Goal: Communication & Community: Answer question/provide support

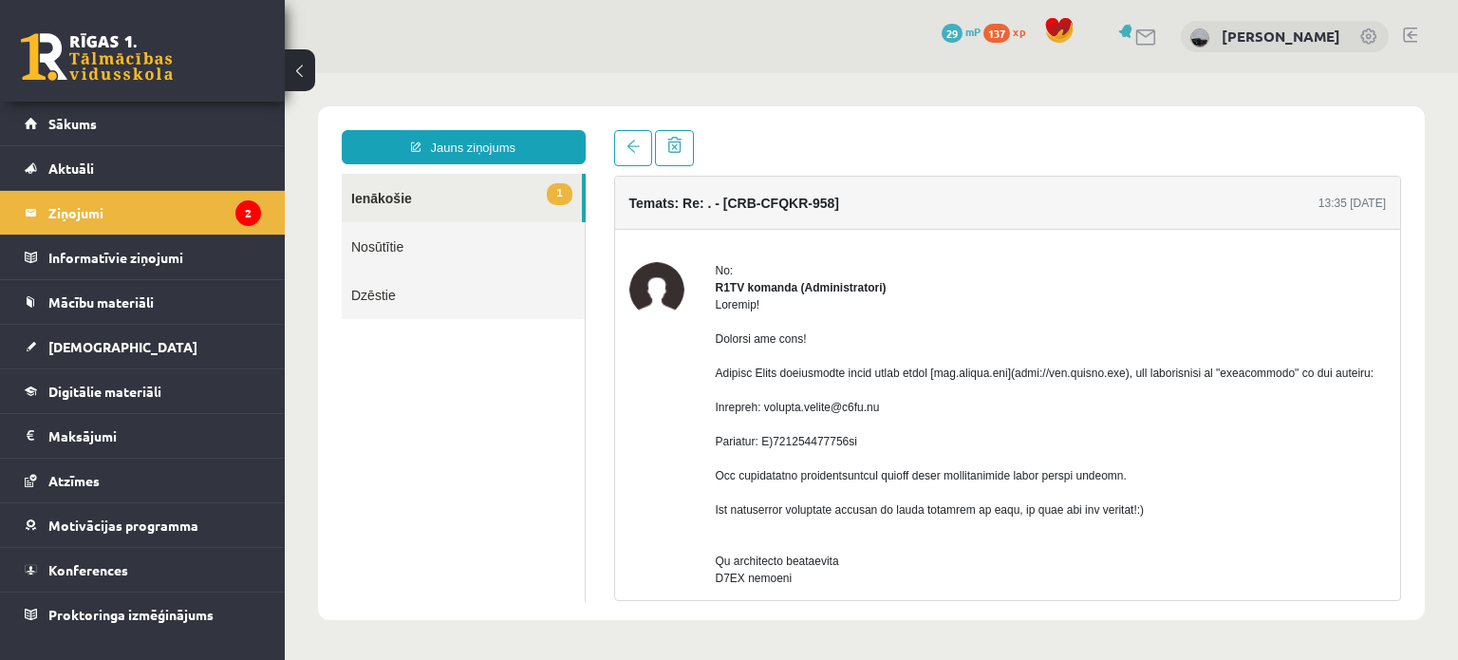
click at [420, 197] on link "1 Ienākošie" at bounding box center [462, 198] width 240 height 48
click at [102, 54] on link at bounding box center [97, 56] width 152 height 47
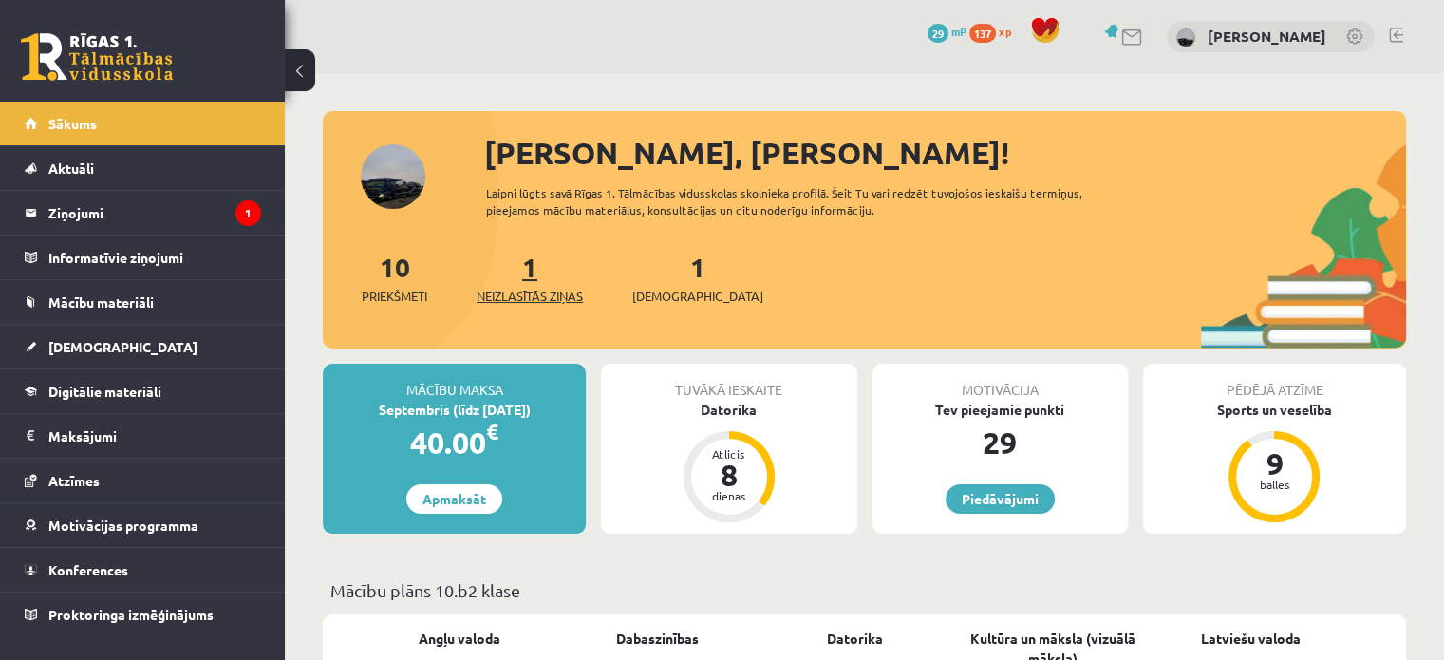
click at [532, 291] on span "Neizlasītās ziņas" at bounding box center [530, 296] width 106 height 19
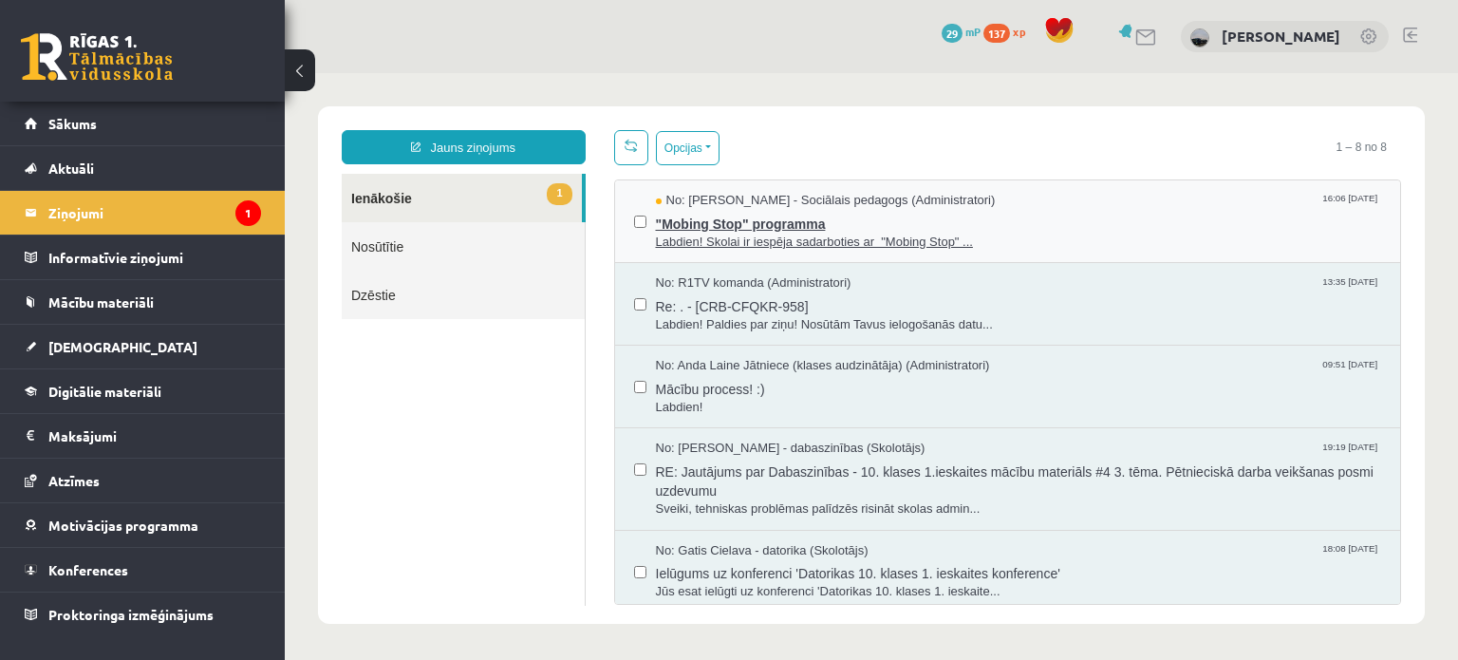
click at [718, 230] on span ""Mobing Stop" programma" at bounding box center [1019, 222] width 726 height 24
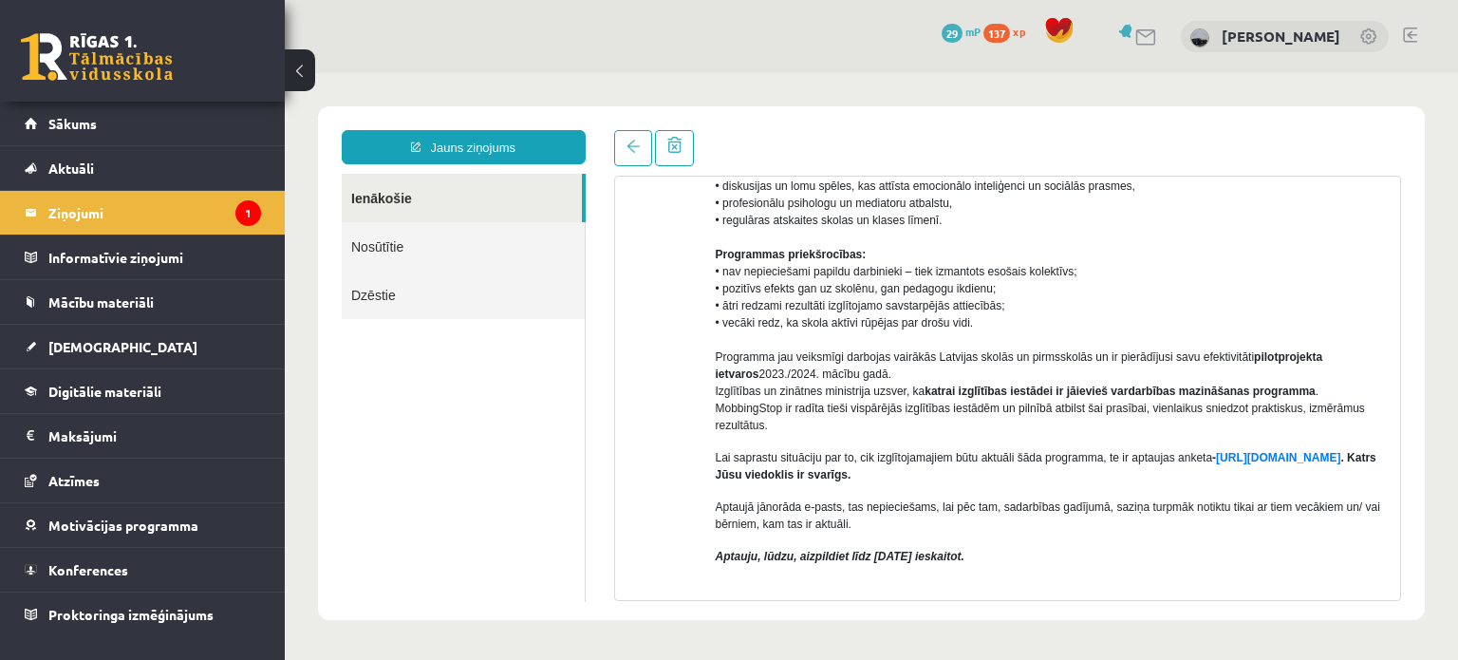
scroll to position [285, 0]
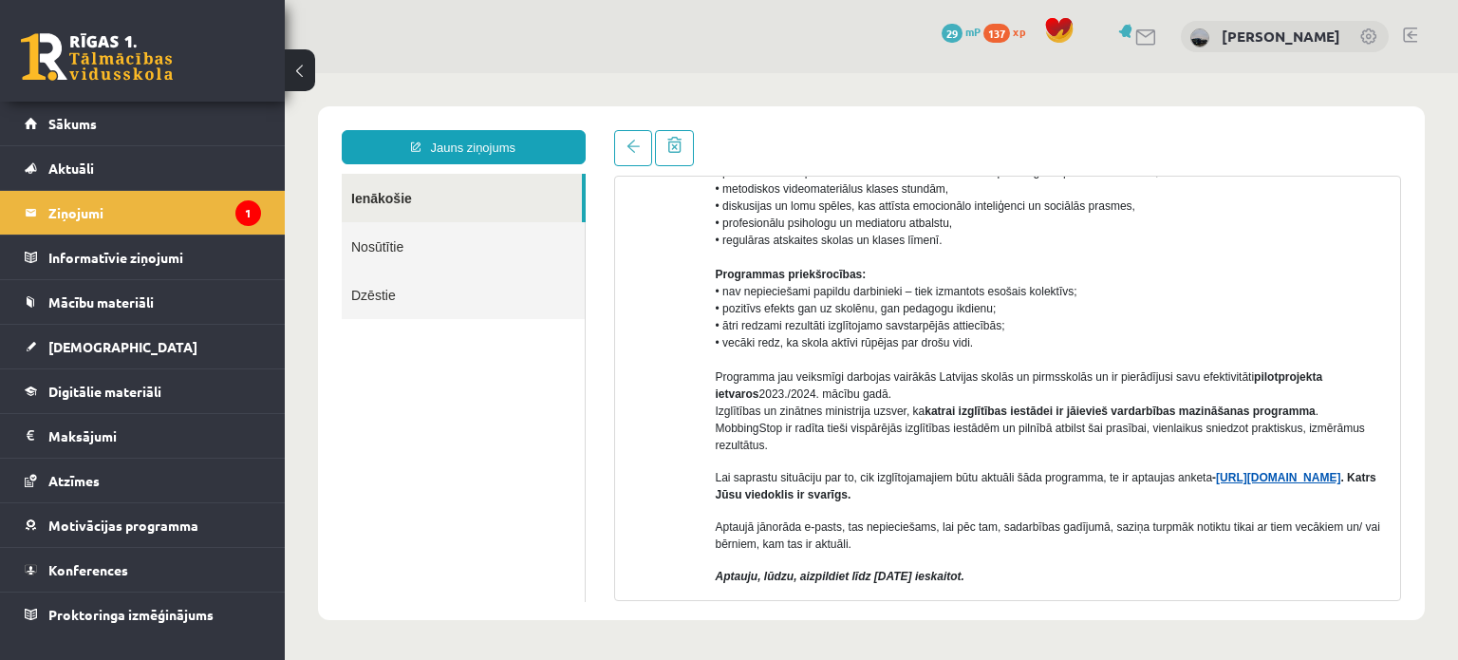
click at [1216, 484] on link "https://forms.gle/7MhE2q1y46F54uuf6" at bounding box center [1278, 477] width 124 height 13
click at [106, 215] on legend "Ziņojumi 1" at bounding box center [154, 213] width 213 height 44
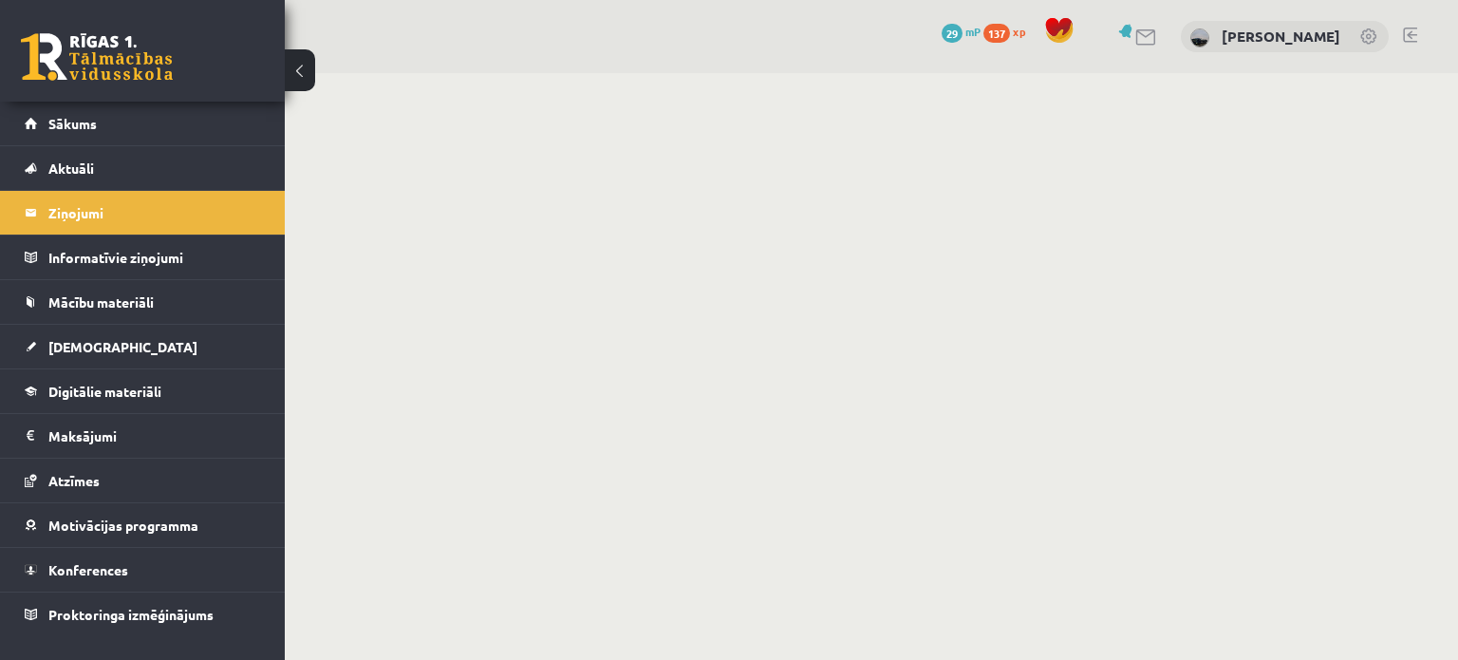
click at [86, 42] on link at bounding box center [97, 56] width 152 height 47
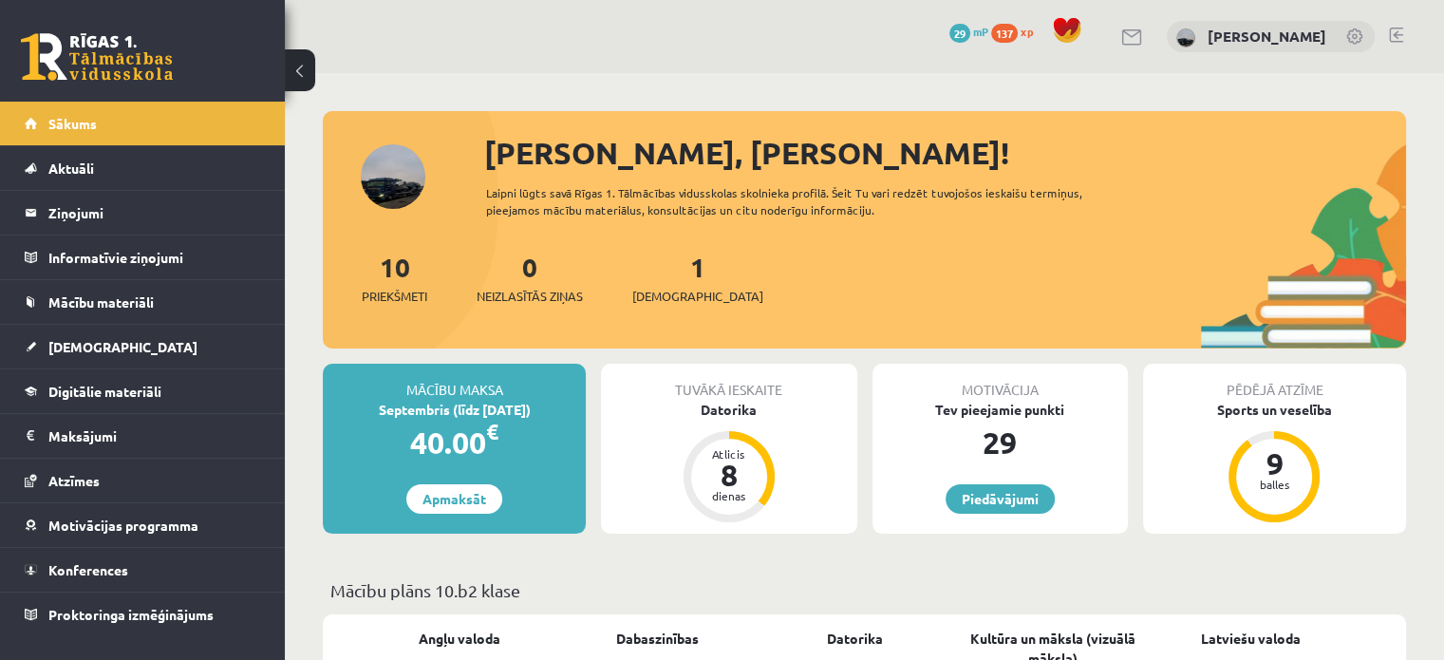
click at [114, 43] on link at bounding box center [97, 56] width 152 height 47
click at [399, 199] on div "[PERSON_NAME], [PERSON_NAME]! Laipni lūgts savā Rīgas 1. Tālmācības vidusskolas…" at bounding box center [864, 239] width 1083 height 218
click at [77, 218] on legend "Ziņojumi 0" at bounding box center [154, 213] width 213 height 44
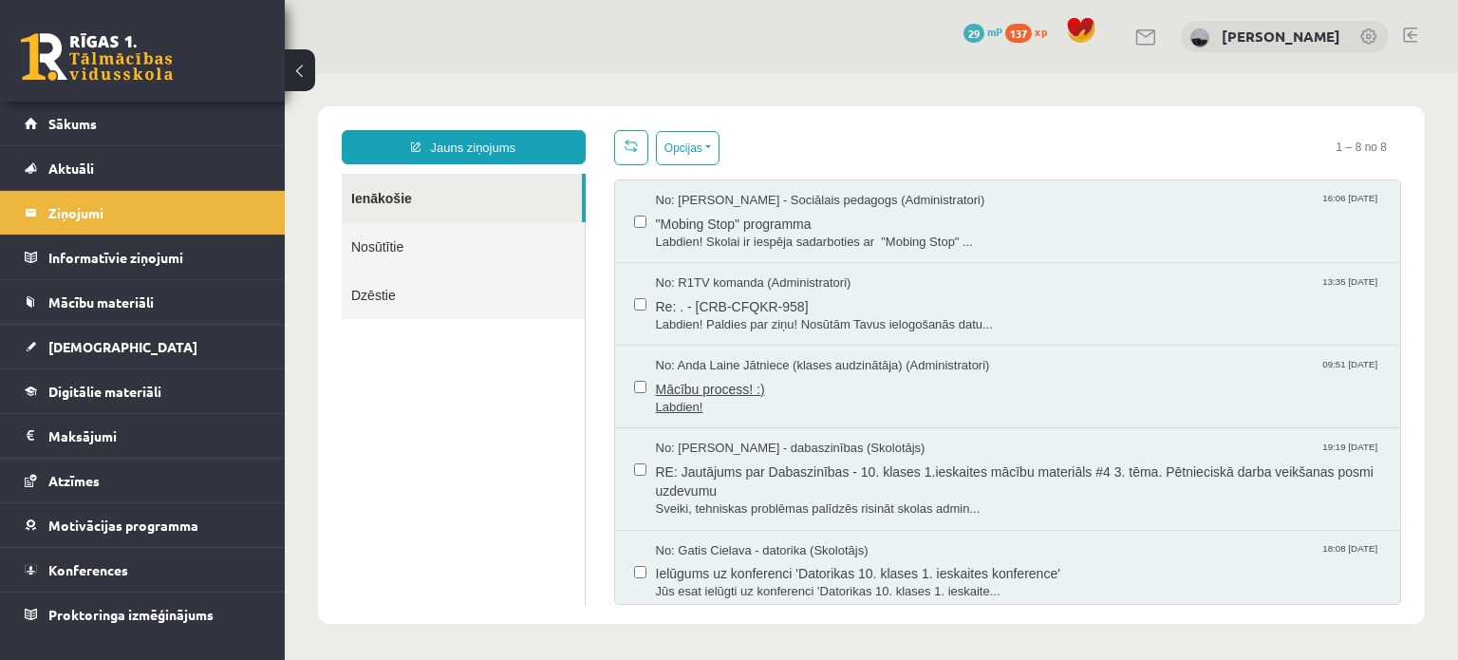
click at [818, 405] on span "Labdien!" at bounding box center [1019, 408] width 726 height 18
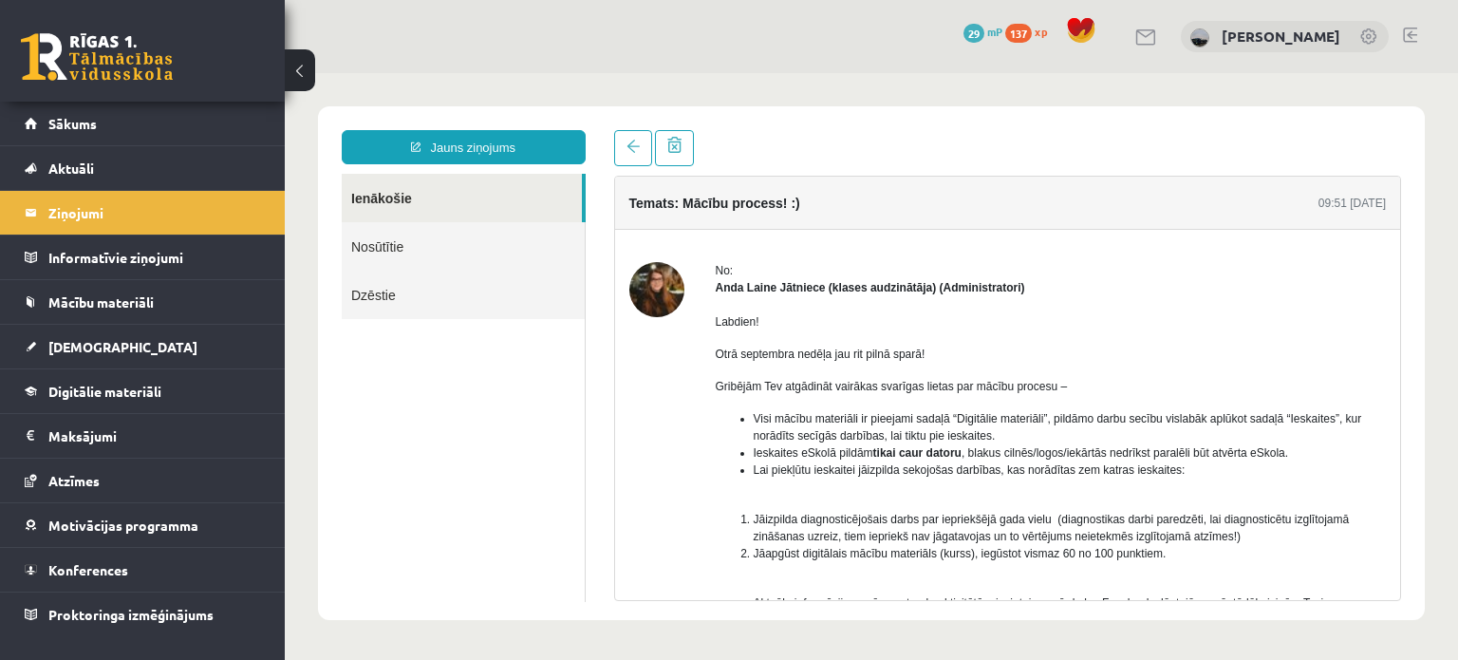
click at [667, 288] on img at bounding box center [656, 289] width 55 height 55
click at [665, 285] on img at bounding box center [656, 289] width 55 height 55
click at [761, 288] on strong "Anda Laine Jātniece (klases audzinātāja) (Administratori)" at bounding box center [871, 287] width 310 height 13
click at [671, 291] on img at bounding box center [656, 289] width 55 height 55
click at [652, 282] on img at bounding box center [656, 289] width 55 height 55
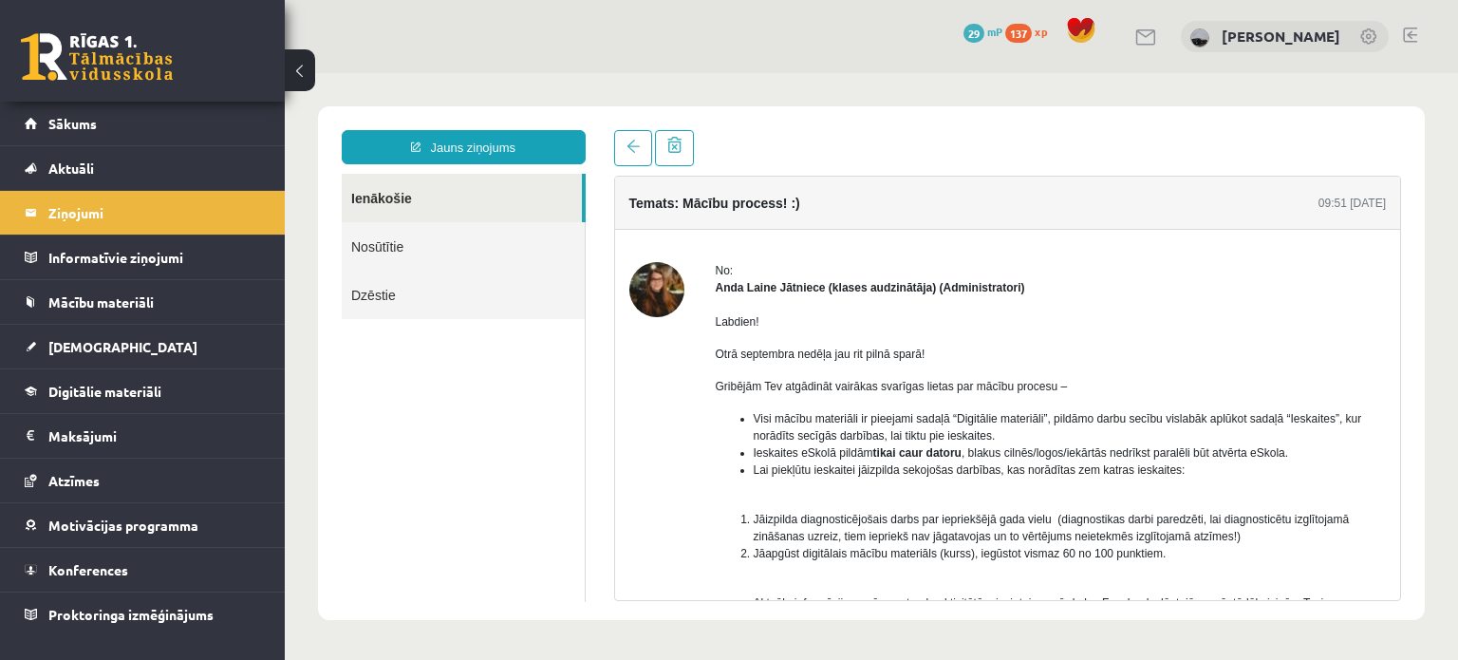
click at [659, 293] on img at bounding box center [656, 289] width 55 height 55
click at [83, 130] on span "Sākums" at bounding box center [72, 123] width 48 height 17
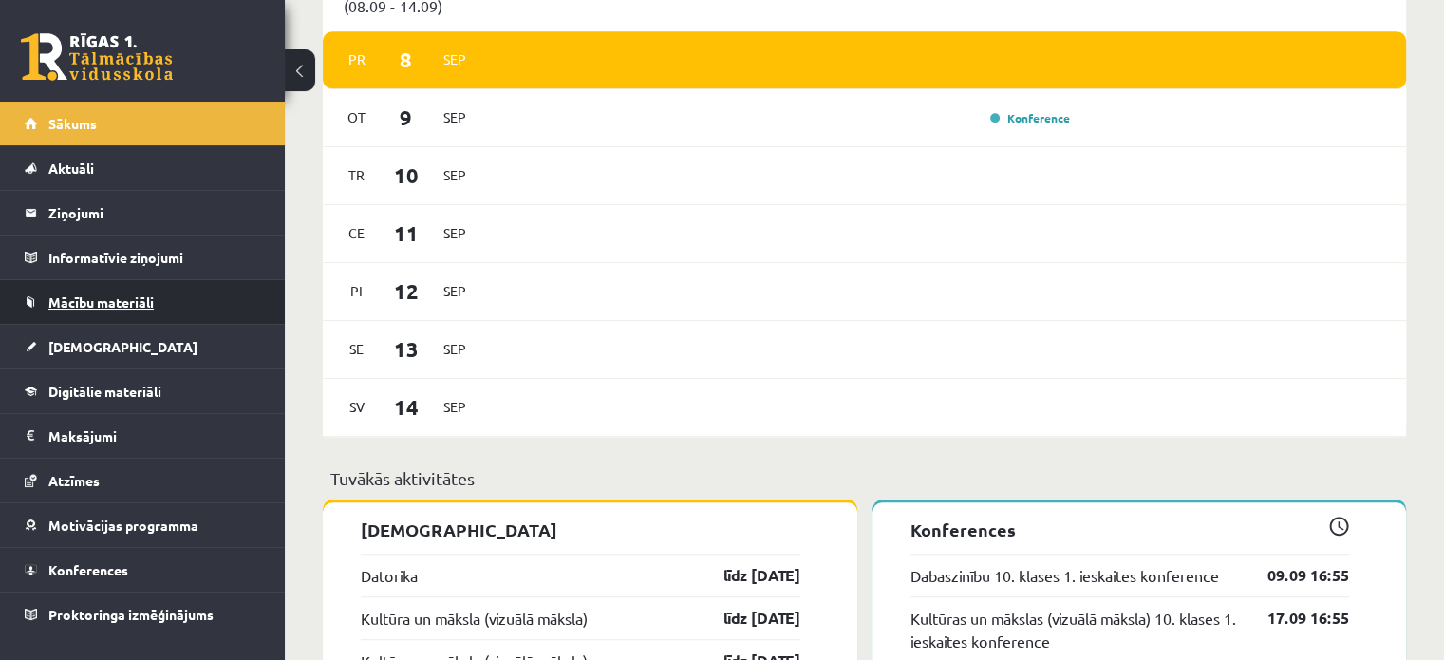
scroll to position [984, 0]
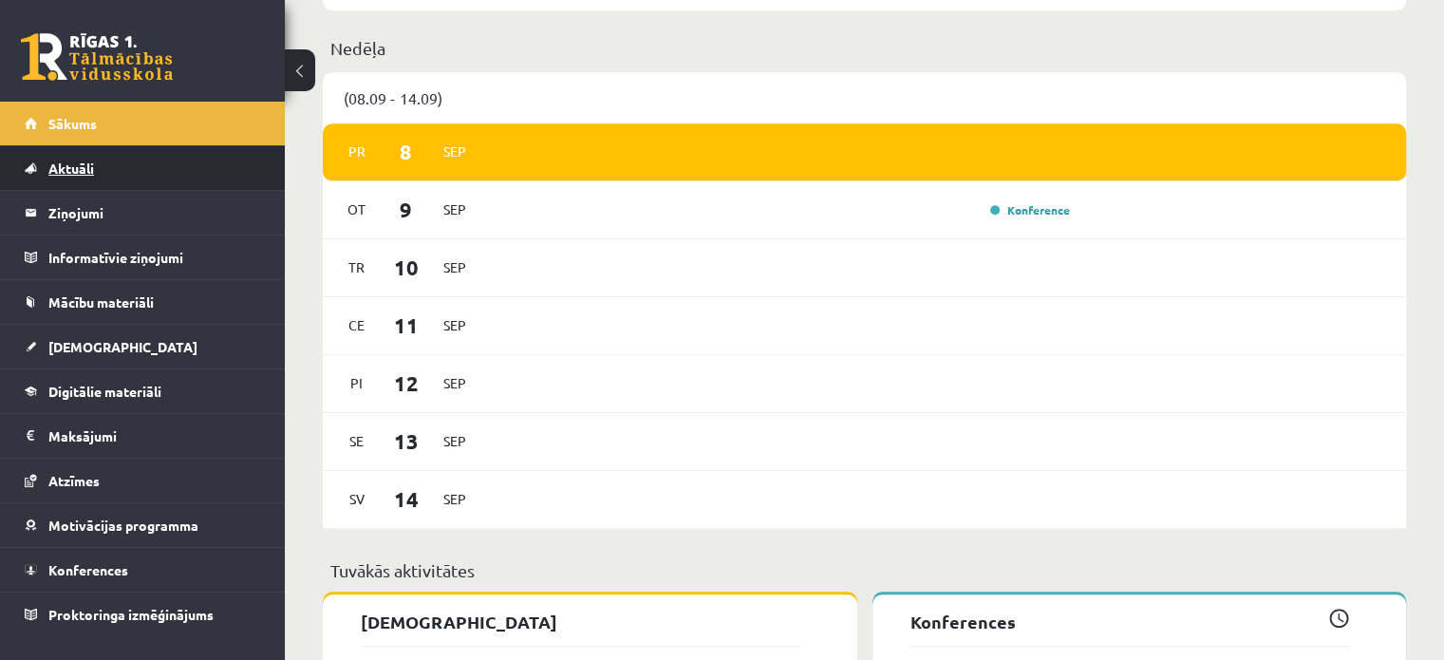
click at [92, 166] on span "Aktuāli" at bounding box center [71, 168] width 46 height 17
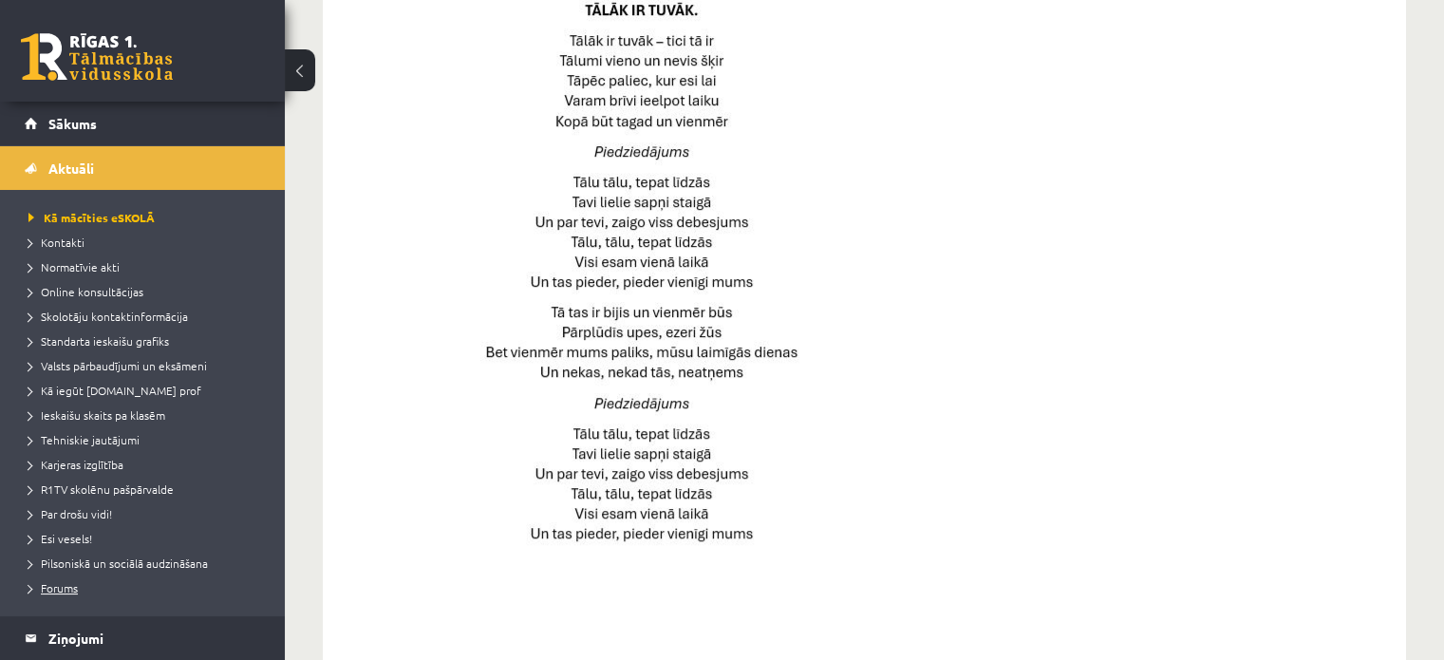
click at [58, 588] on span "Forums" at bounding box center [52, 587] width 49 height 15
click at [137, 310] on span "Skolotāju kontaktinformācija" at bounding box center [108, 316] width 160 height 15
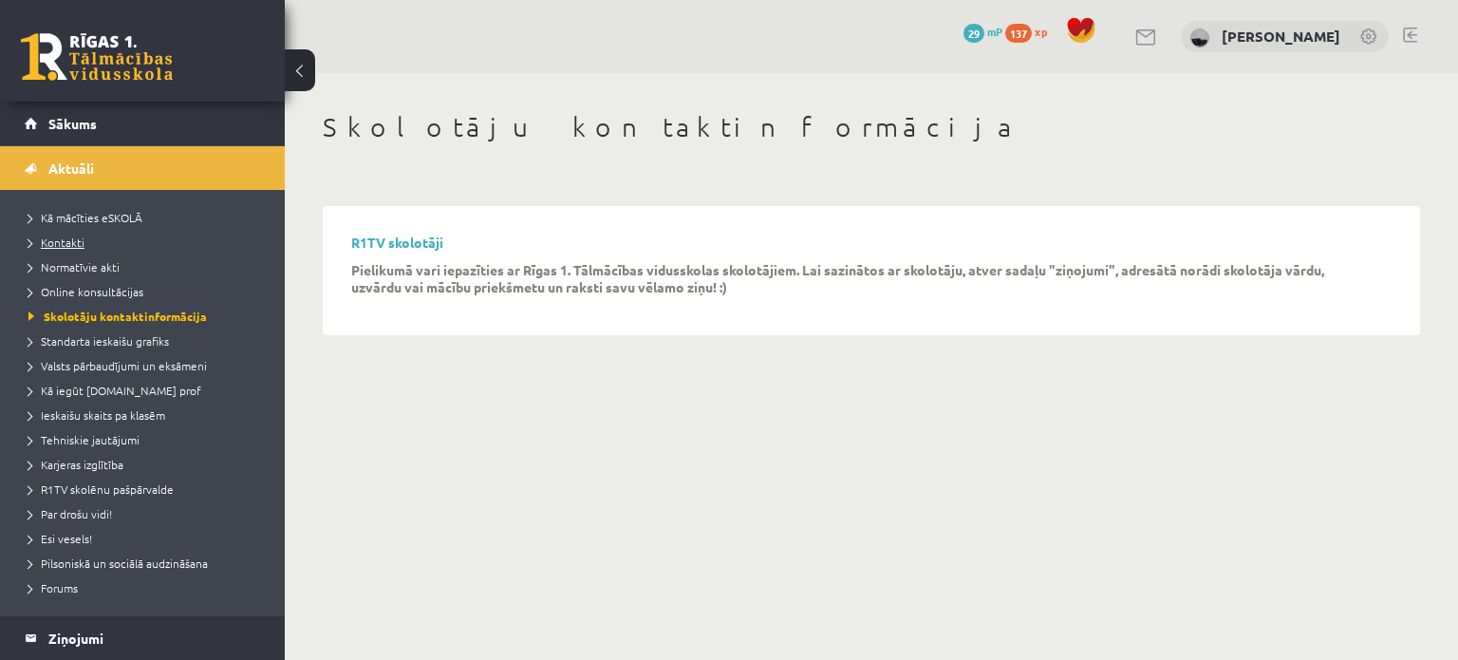
click at [55, 241] on span "Kontakti" at bounding box center [56, 242] width 56 height 15
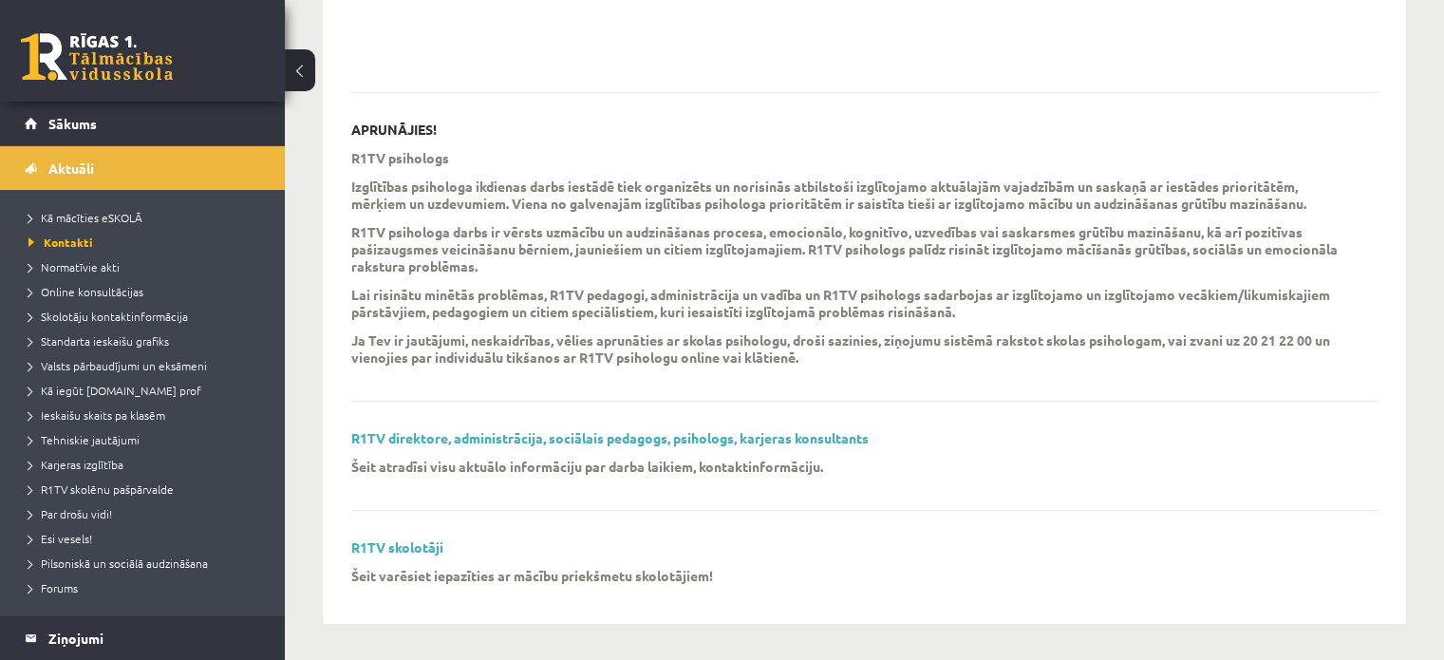
scroll to position [551, 0]
click at [116, 487] on span "R1TV skolēnu pašpārvalde" at bounding box center [100, 488] width 145 height 15
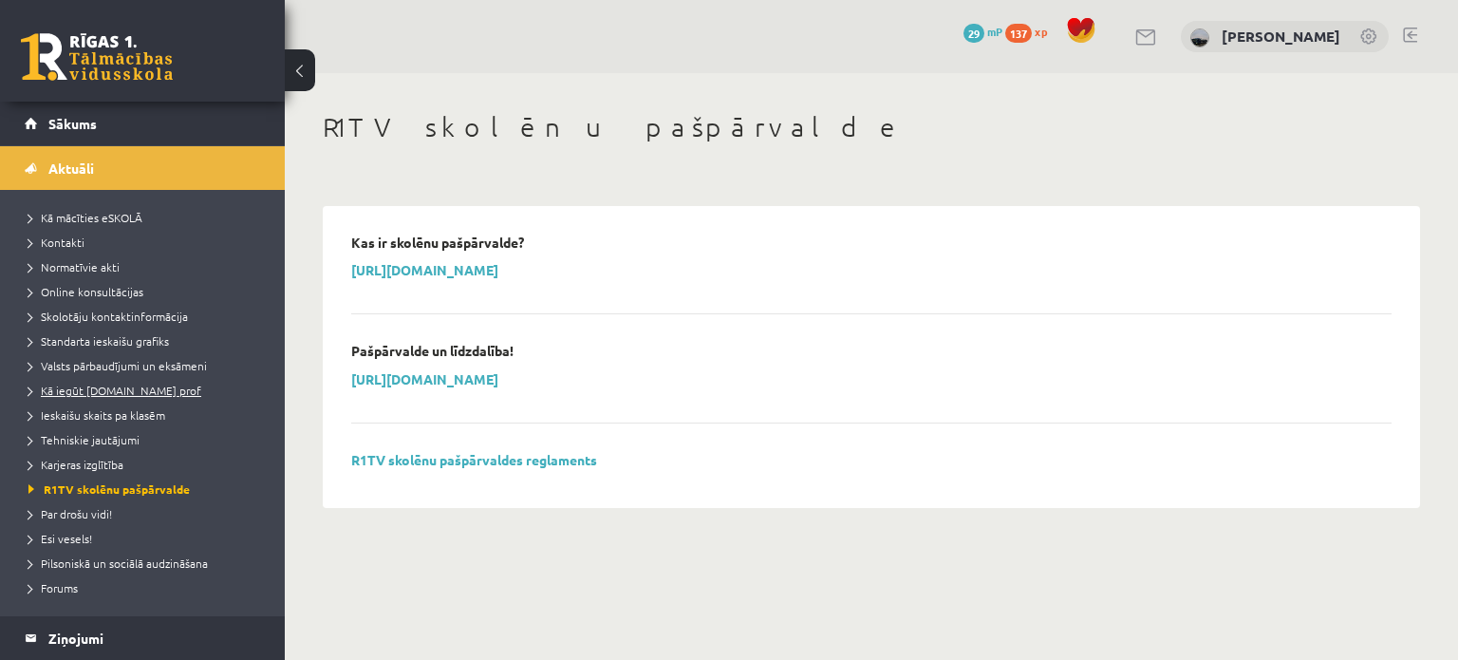
click at [111, 391] on span "Kā iegūt [DOMAIN_NAME] prof" at bounding box center [114, 390] width 173 height 15
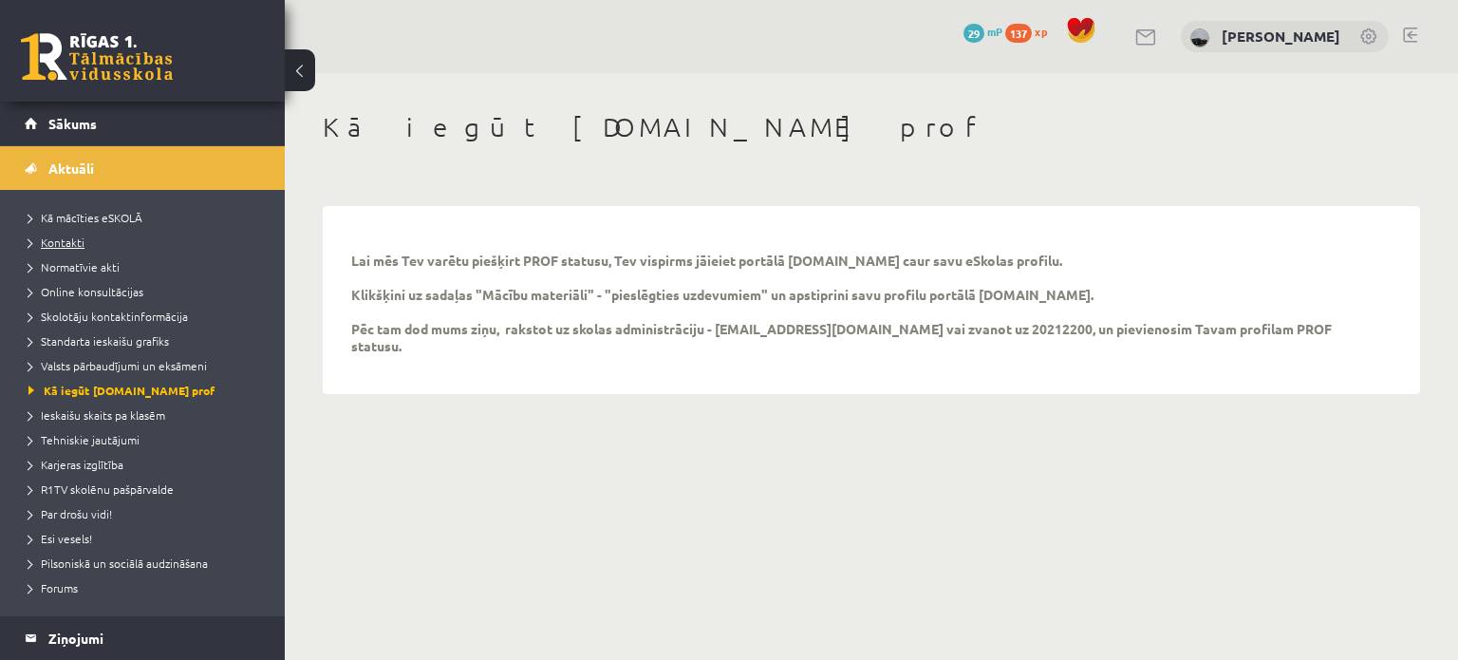
click at [62, 242] on span "Kontakti" at bounding box center [56, 242] width 56 height 15
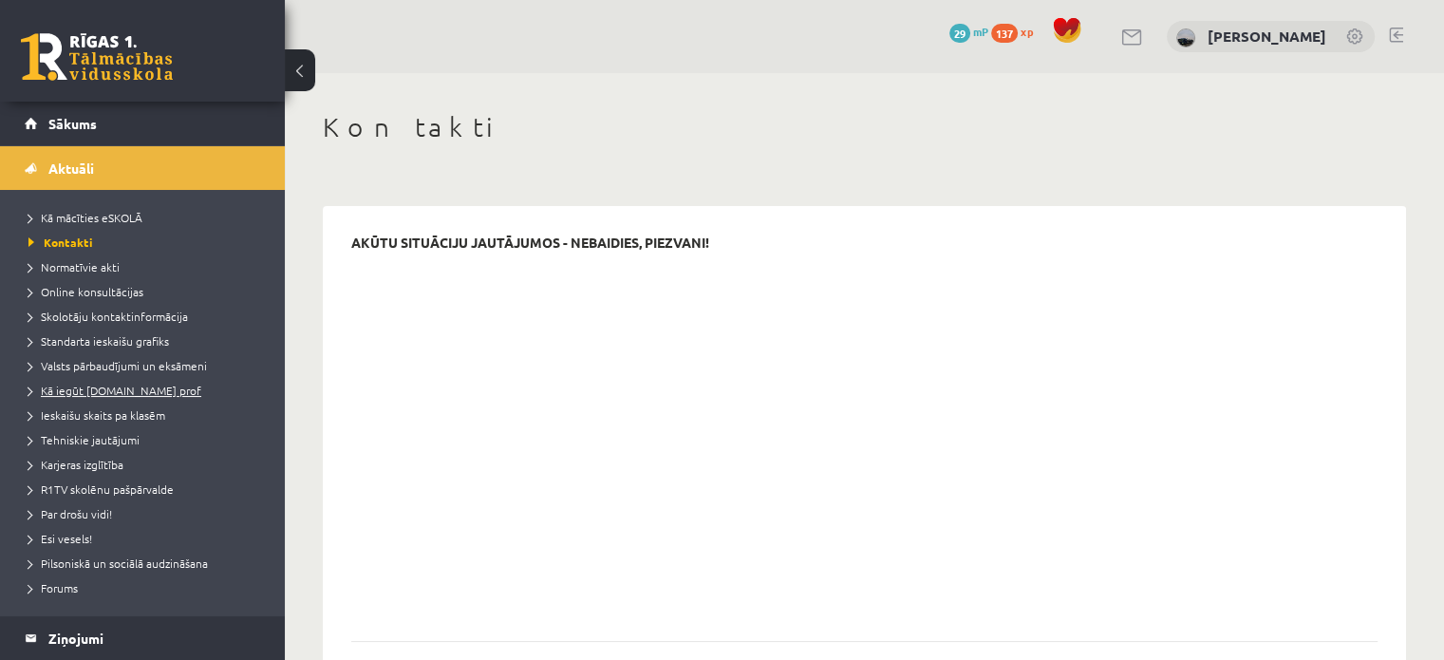
click at [153, 397] on link "Kā iegūt [DOMAIN_NAME] prof" at bounding box center [146, 390] width 237 height 17
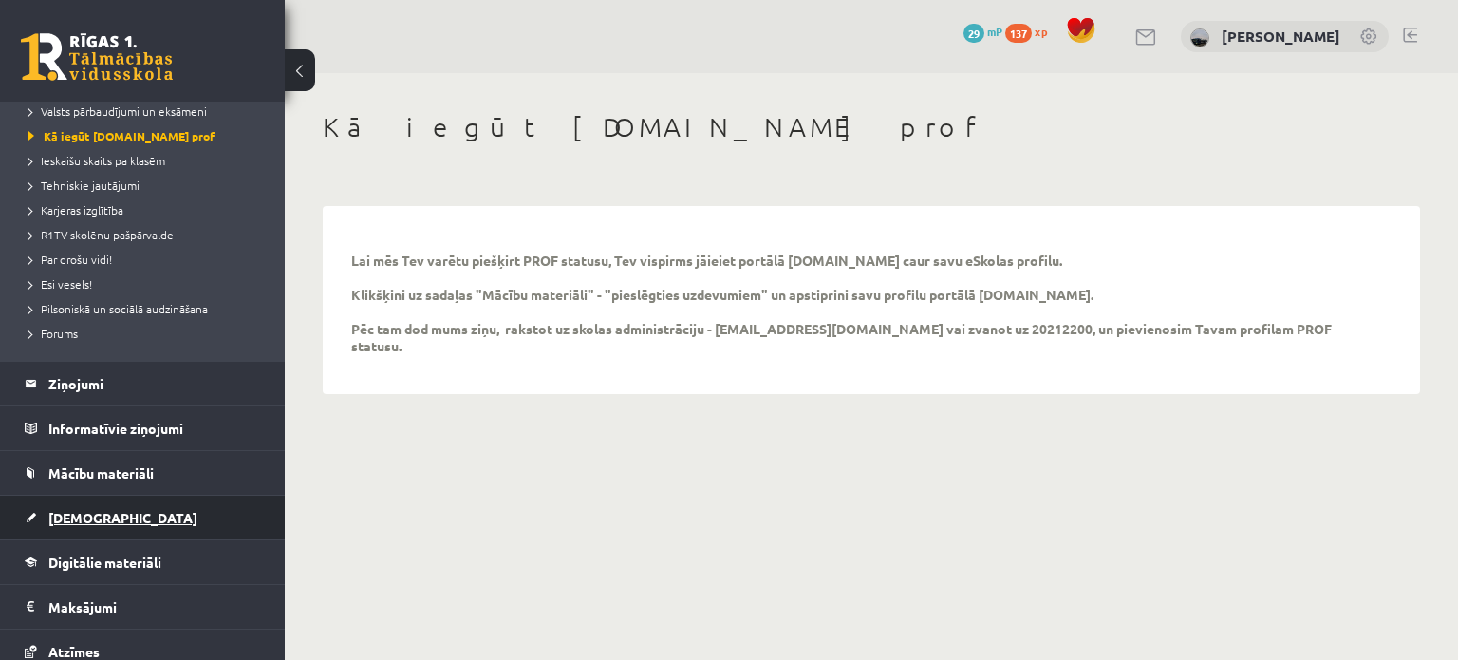
scroll to position [380, 0]
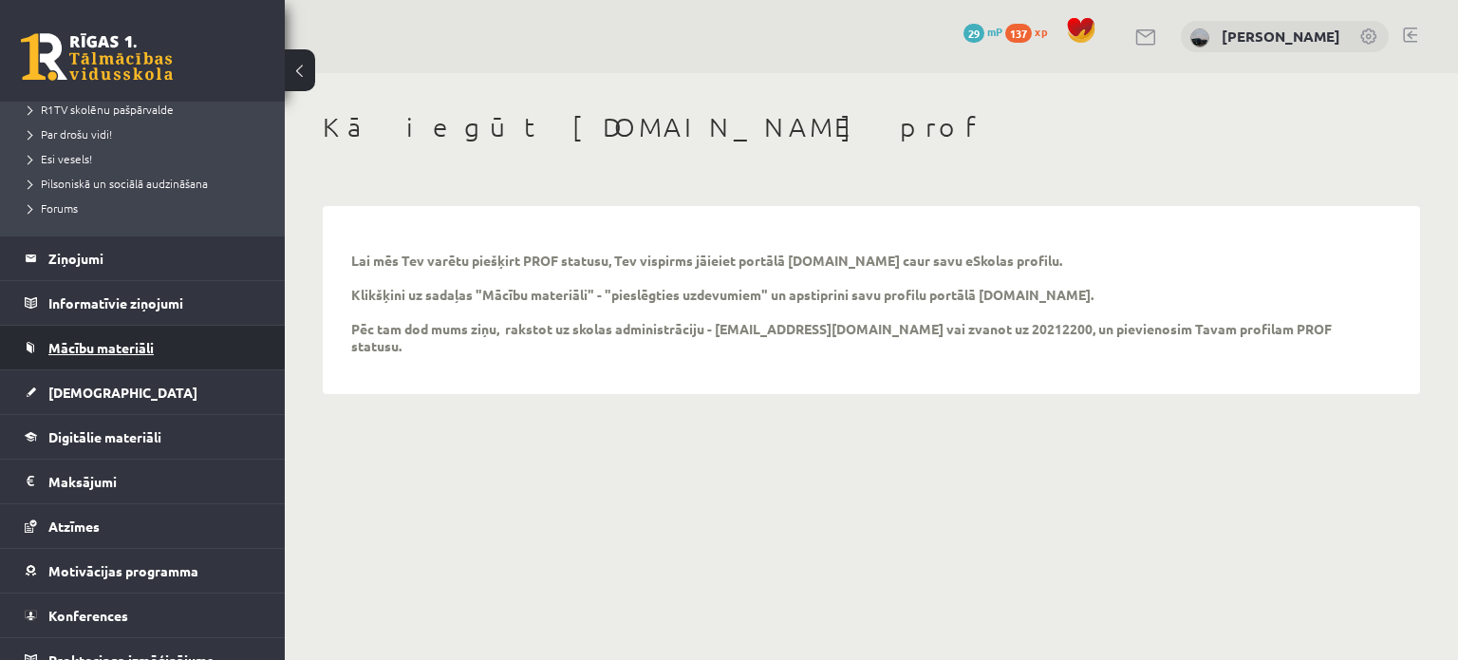
click at [127, 347] on span "Mācību materiāli" at bounding box center [100, 347] width 105 height 17
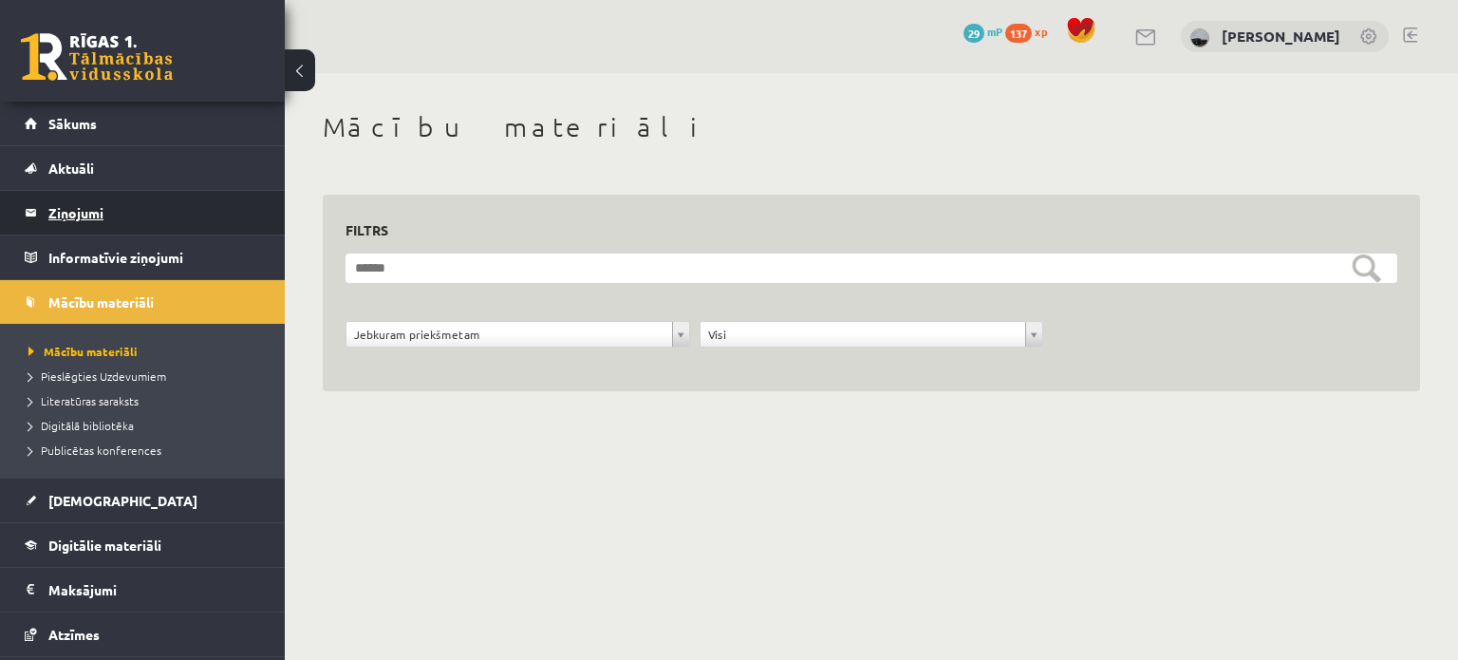
click at [79, 213] on legend "Ziņojumi 0" at bounding box center [154, 213] width 213 height 44
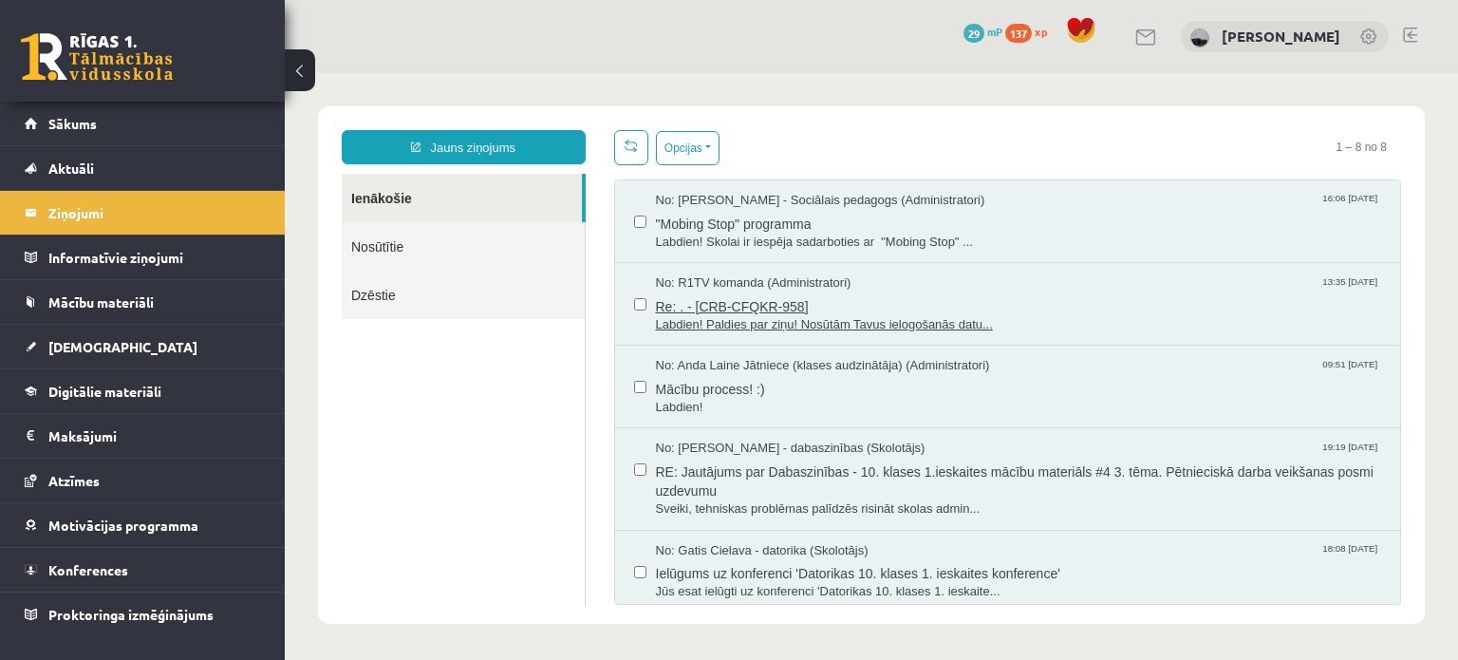
click at [822, 310] on span "Re: . - [CRB-CFQKR-958]" at bounding box center [1019, 304] width 726 height 24
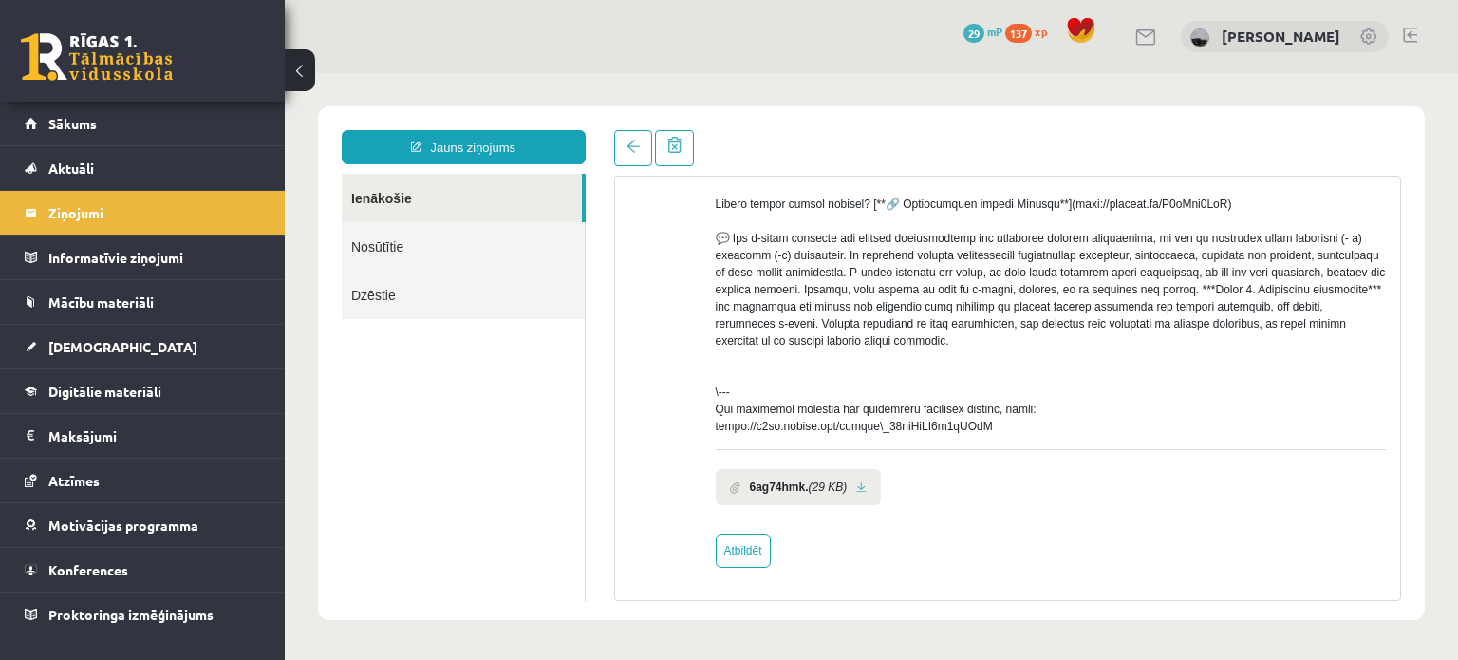
scroll to position [817, 0]
click at [754, 546] on link "Atbildēt" at bounding box center [743, 551] width 55 height 34
type input "**********"
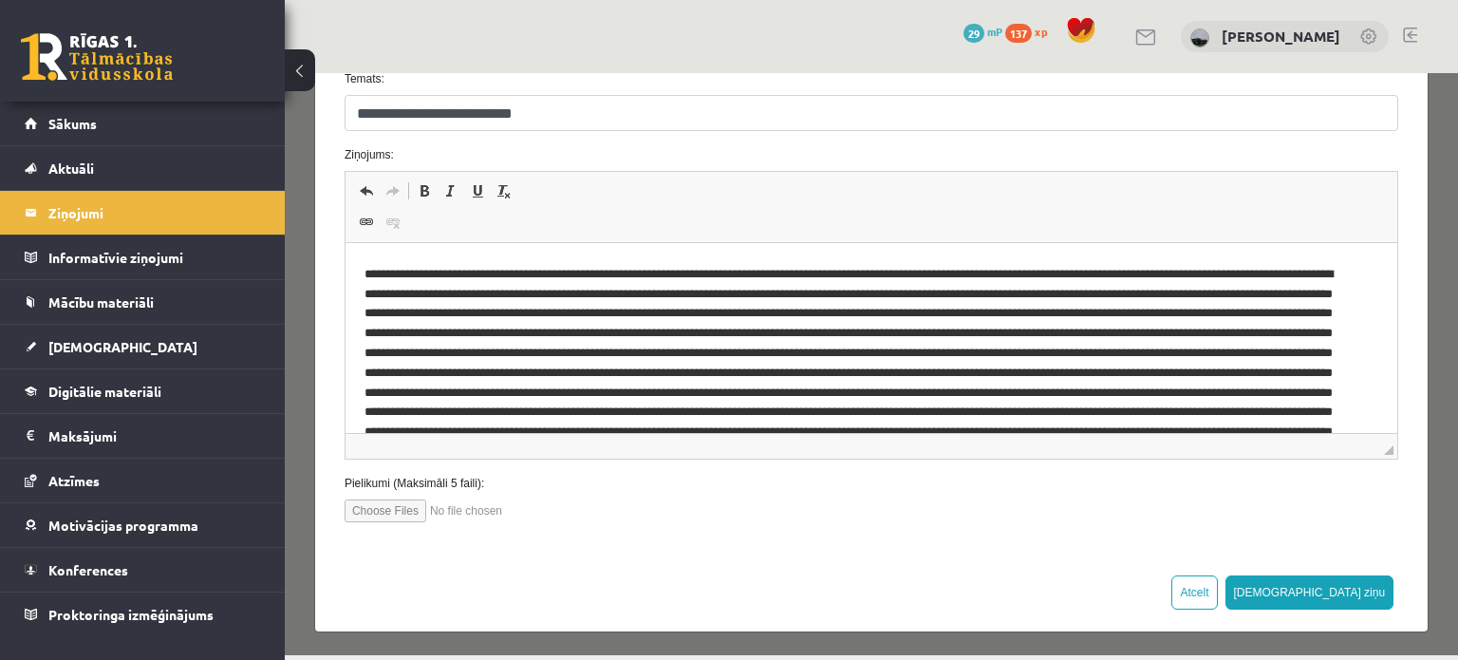
scroll to position [0, 0]
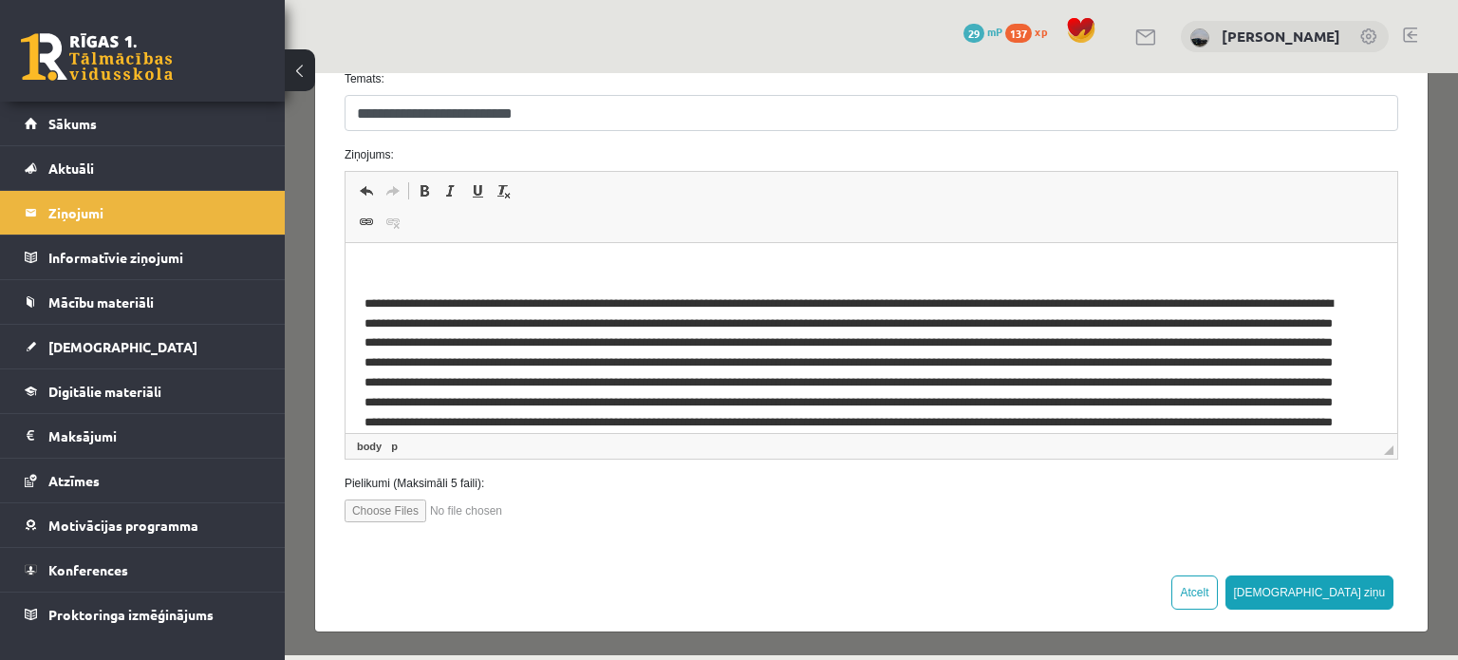
click at [442, 270] on p "Bagātinātā teksta redaktors, wiswyg-editor-47024860248520-1757346640-659" at bounding box center [871, 272] width 1014 height 20
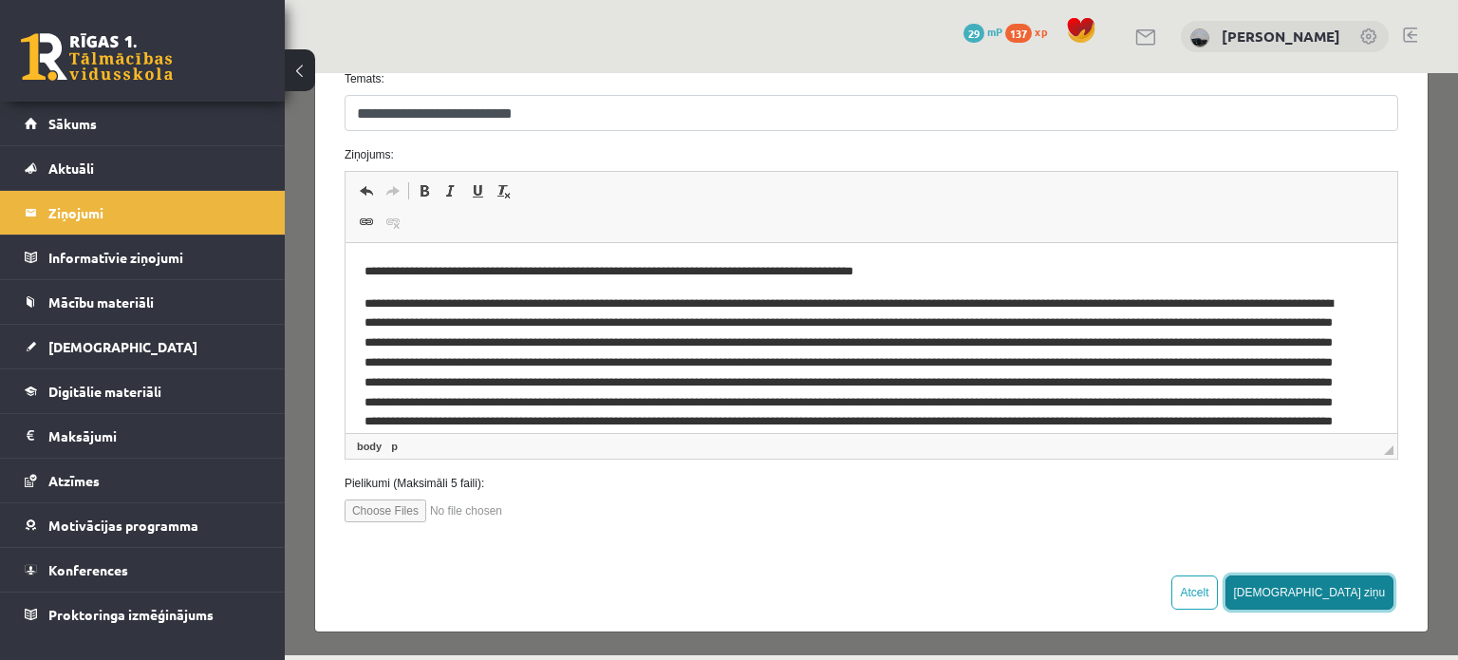
click at [1345, 592] on button "[DEMOGRAPHIC_DATA] ziņu" at bounding box center [1310, 592] width 169 height 34
